Goal: Find specific page/section: Find specific page/section

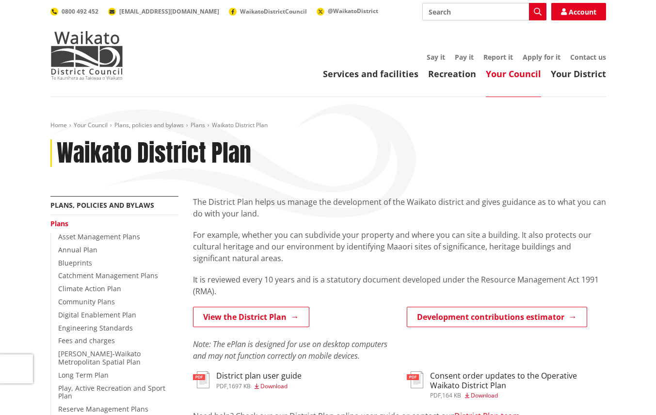
click at [465, 5] on input "Search" at bounding box center [484, 11] width 124 height 17
type input "planning maps"
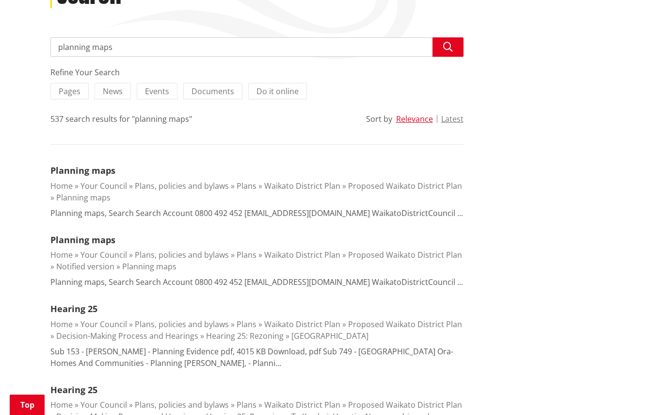
scroll to position [160, 0]
click at [142, 265] on link "Planning maps" at bounding box center [149, 265] width 54 height 11
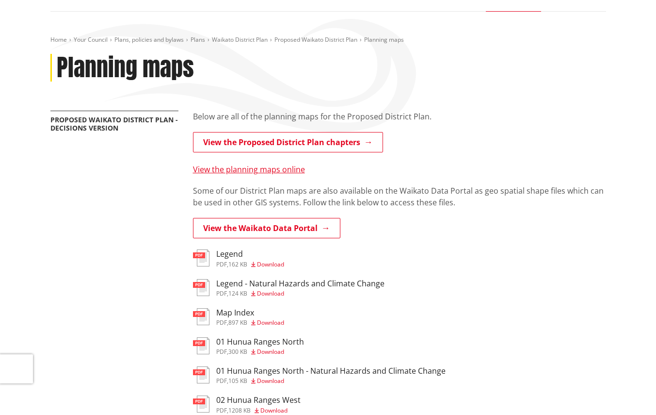
scroll to position [106, 0]
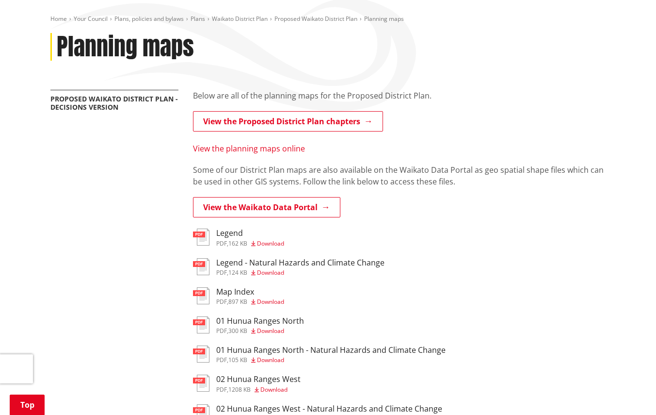
click at [248, 150] on link "View the planning maps online" at bounding box center [249, 148] width 112 height 11
